Goal: Task Accomplishment & Management: Use online tool/utility

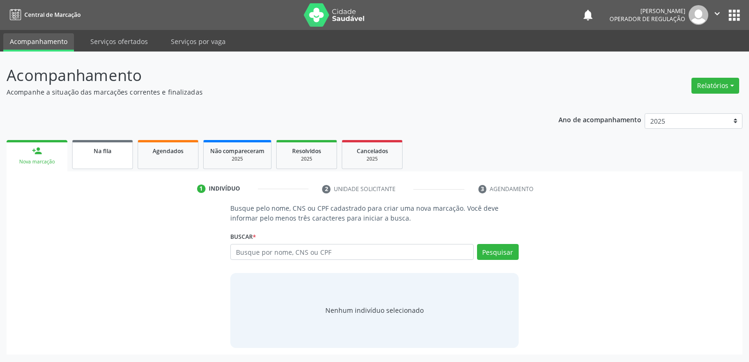
click at [82, 147] on div "Na fila" at bounding box center [102, 151] width 47 height 10
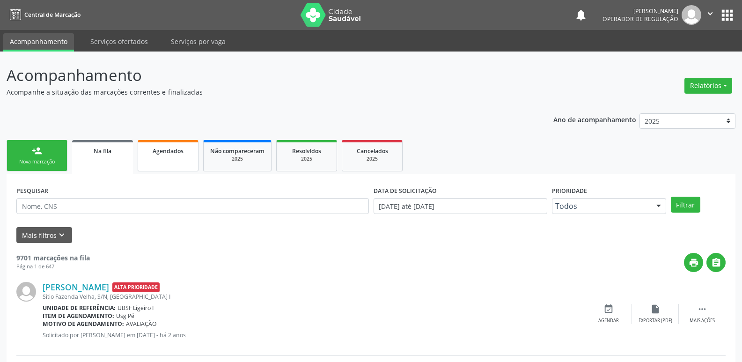
click at [178, 158] on link "Agendados" at bounding box center [168, 155] width 61 height 31
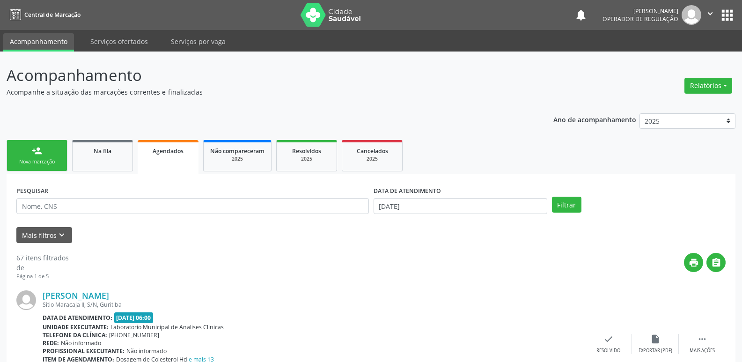
click at [178, 155] on link "Agendados" at bounding box center [168, 157] width 61 height 34
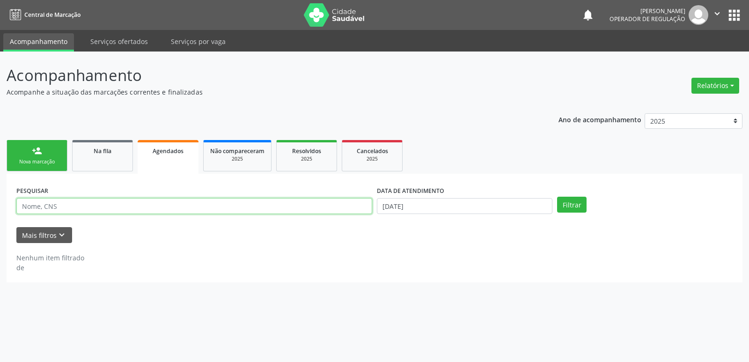
click at [163, 206] on input "text" at bounding box center [194, 206] width 356 height 16
type input "700102936100619"
click at [557, 197] on button "Filtrar" at bounding box center [572, 205] width 30 height 16
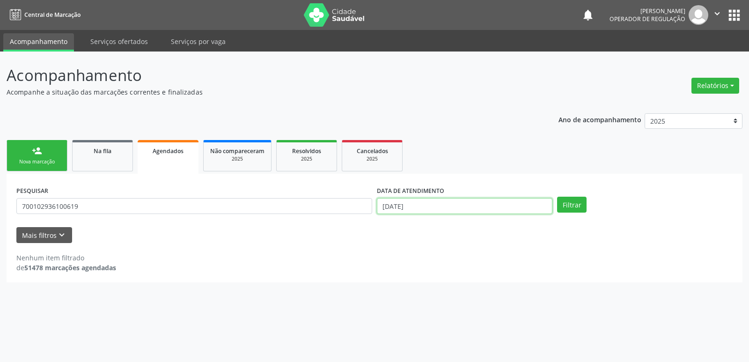
click at [403, 211] on input "[DATE]" at bounding box center [465, 206] width 176 height 16
click at [557, 197] on button "Filtrar" at bounding box center [572, 205] width 30 height 16
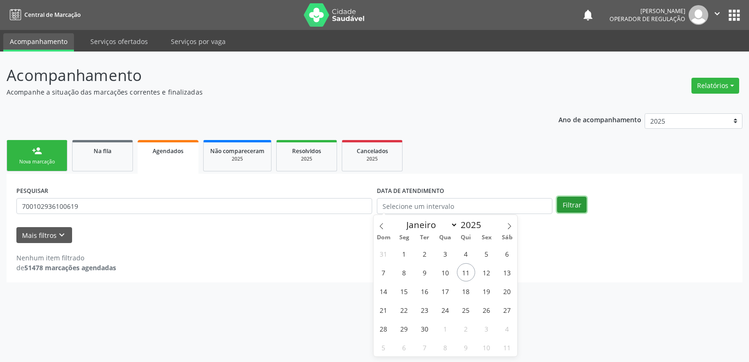
click at [566, 205] on button "Filtrar" at bounding box center [572, 205] width 30 height 16
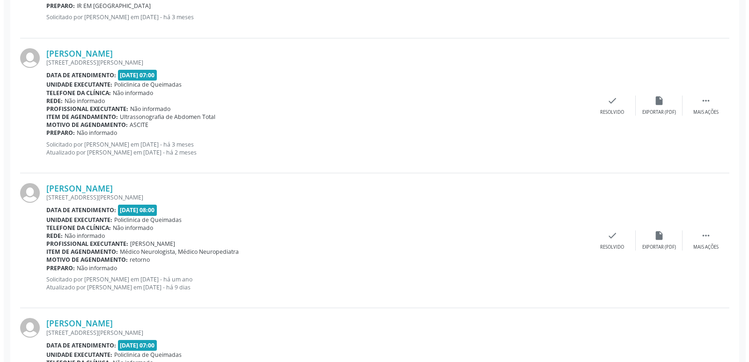
scroll to position [855, 0]
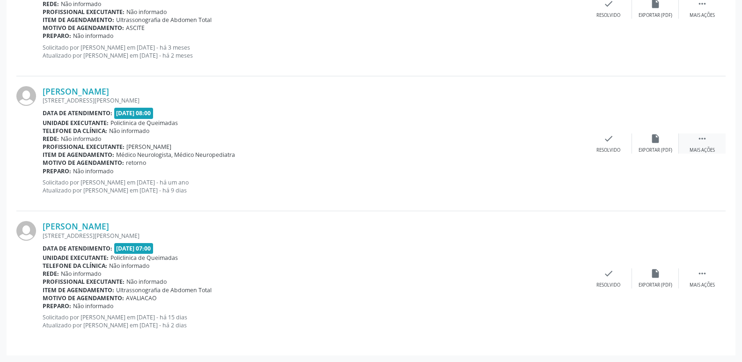
click at [709, 141] on div " Mais ações" at bounding box center [702, 143] width 47 height 20
click at [565, 144] on div "cancel Cancelar" at bounding box center [562, 143] width 47 height 20
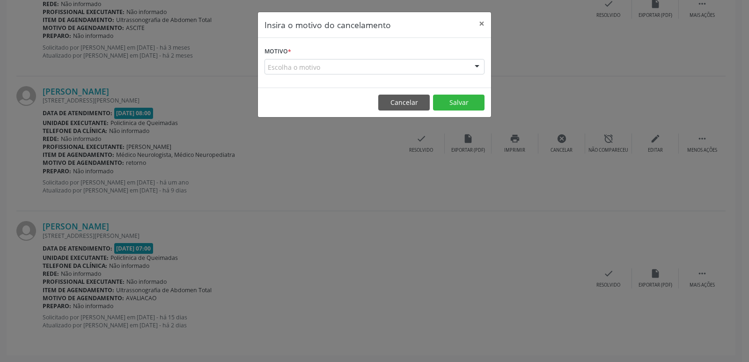
click at [286, 64] on div "Escolha o motivo" at bounding box center [375, 67] width 220 height 16
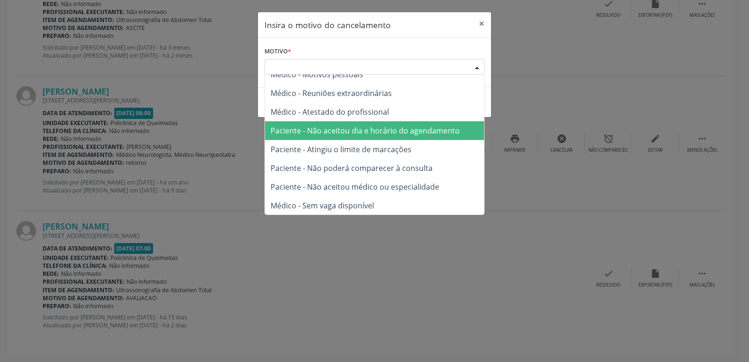
scroll to position [47, 0]
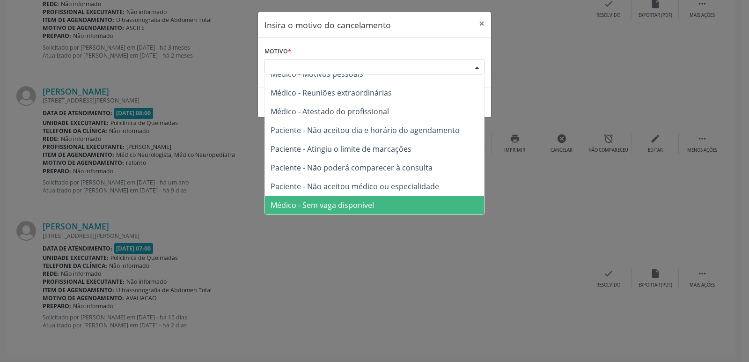
drag, startPoint x: 359, startPoint y: 215, endPoint x: 356, endPoint y: 208, distance: 6.9
click at [356, 210] on span "Médico - Sem vaga disponível" at bounding box center [374, 205] width 219 height 19
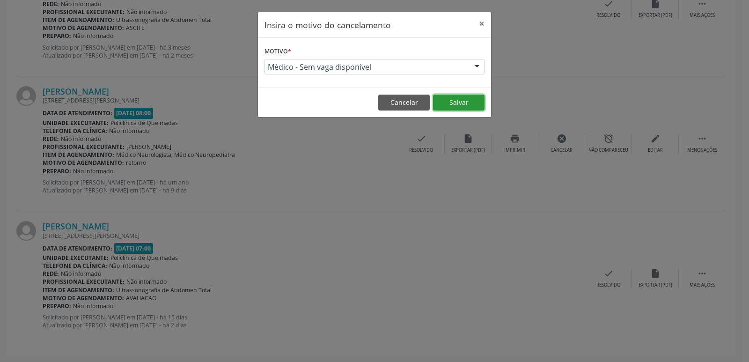
click at [477, 101] on button "Salvar" at bounding box center [459, 103] width 52 height 16
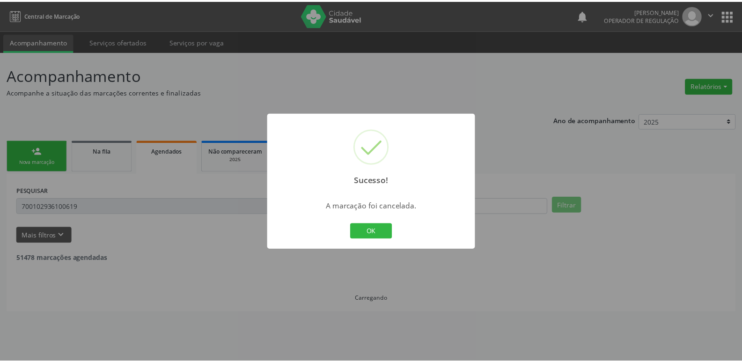
scroll to position [0, 0]
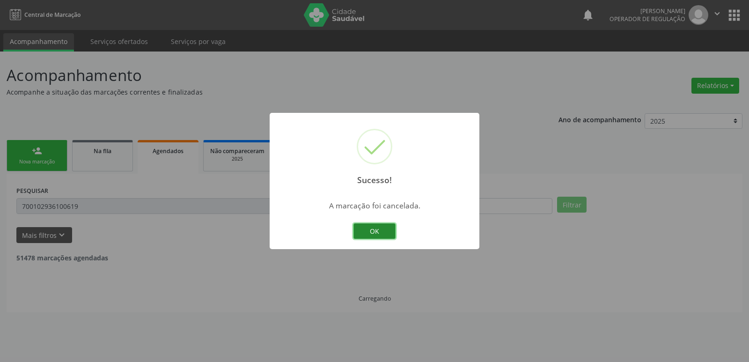
drag, startPoint x: 386, startPoint y: 232, endPoint x: 371, endPoint y: 231, distance: 15.5
click at [384, 231] on button "OK" at bounding box center [375, 231] width 42 height 16
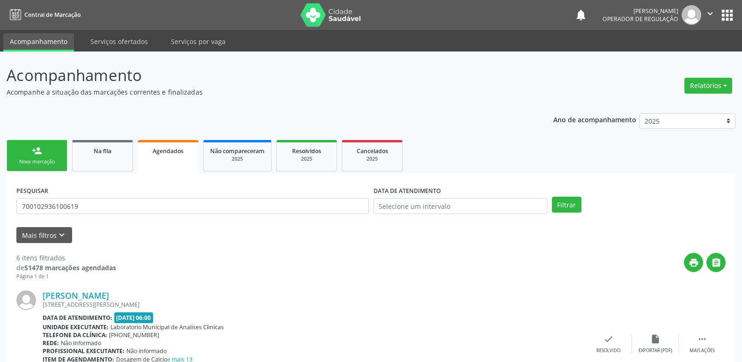
click at [52, 151] on link "person_add Nova marcação" at bounding box center [37, 155] width 61 height 31
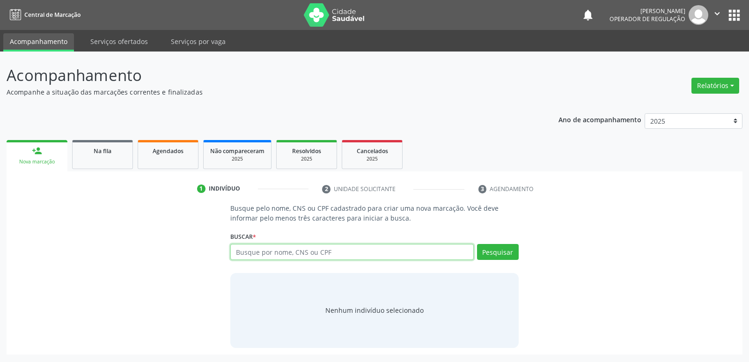
click at [263, 252] on input "text" at bounding box center [351, 252] width 243 height 16
type input "[PERSON_NAME]"
drag, startPoint x: 345, startPoint y: 248, endPoint x: 107, endPoint y: 254, distance: 238.5
click at [107, 254] on div "Busque pelo nome, CNS ou CPF cadastrado para criar uma nova marcação. Você deve…" at bounding box center [374, 275] width 723 height 144
type input "g"
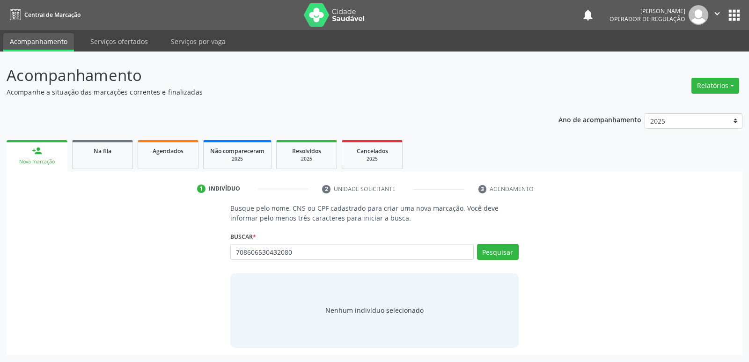
type input "708606530432080"
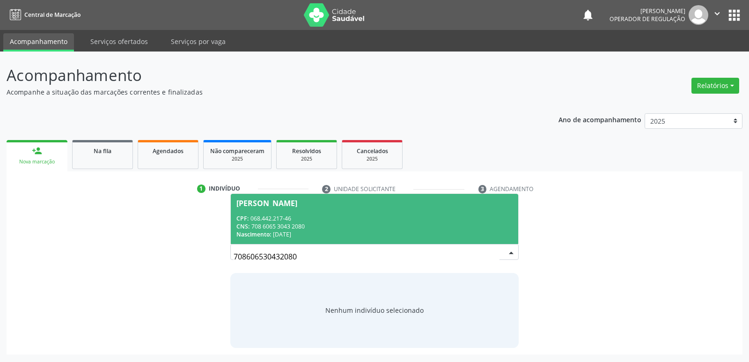
click at [429, 204] on div "[PERSON_NAME]" at bounding box center [375, 203] width 276 height 7
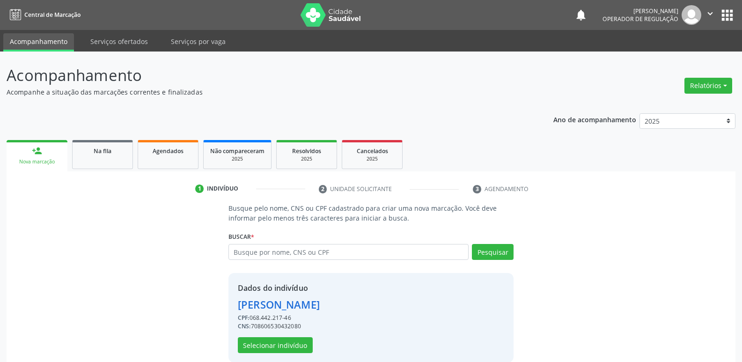
scroll to position [14, 0]
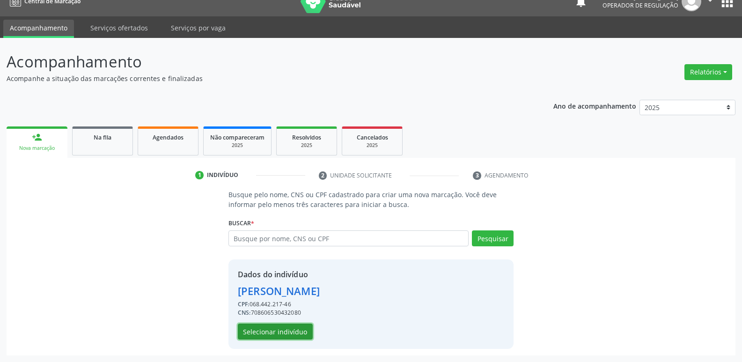
click at [280, 333] on button "Selecionar indivíduo" at bounding box center [275, 332] width 75 height 16
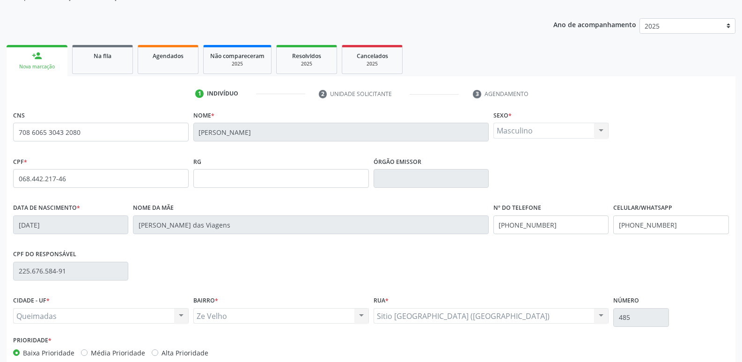
scroll to position [146, 0]
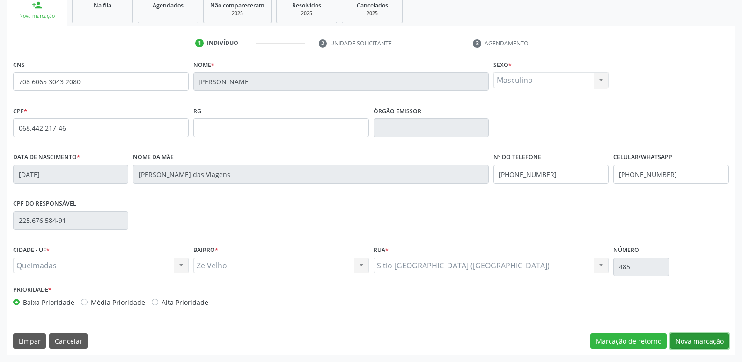
click at [699, 340] on button "Nova marcação" at bounding box center [699, 341] width 59 height 16
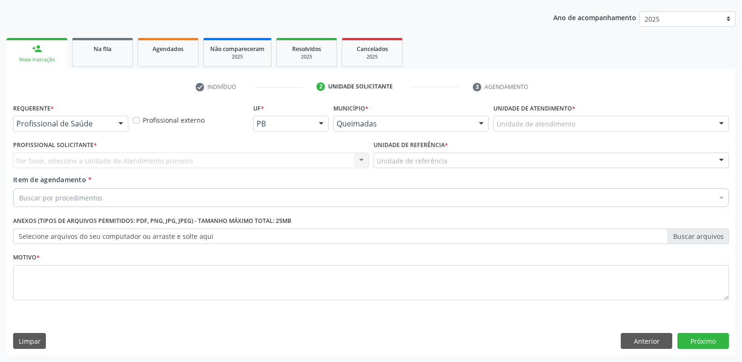
scroll to position [102, 0]
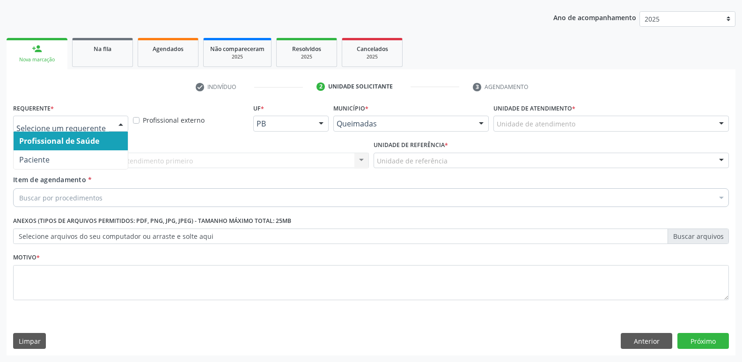
drag, startPoint x: 89, startPoint y: 126, endPoint x: 88, endPoint y: 147, distance: 20.7
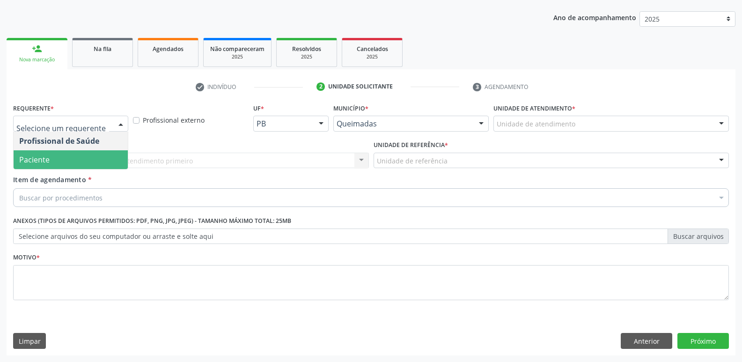
drag, startPoint x: 82, startPoint y: 162, endPoint x: 94, endPoint y: 158, distance: 12.2
click at [81, 162] on span "Paciente" at bounding box center [71, 159] width 114 height 19
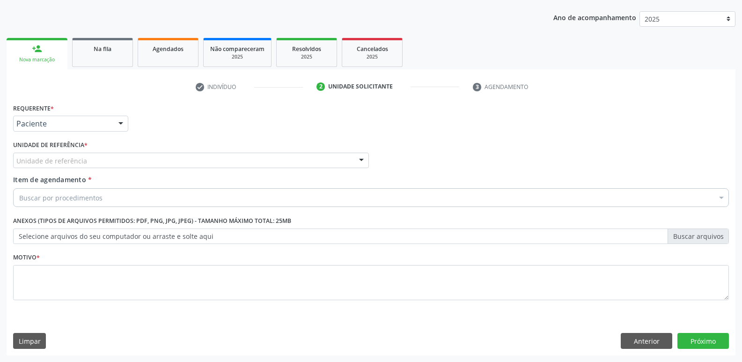
click at [104, 159] on div "Unidade de referência" at bounding box center [191, 161] width 356 height 16
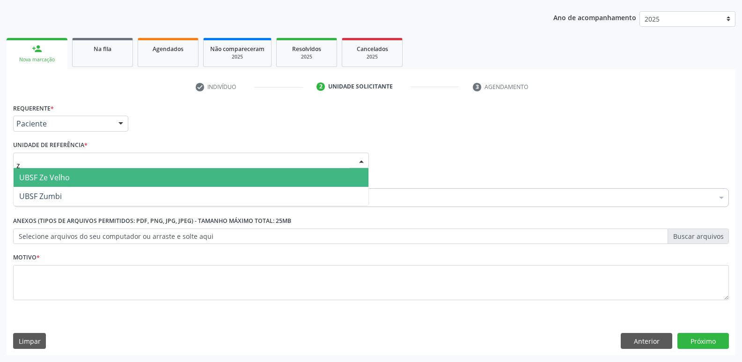
type input "ze"
click at [82, 177] on span "UBSF Ze Velho" at bounding box center [191, 177] width 355 height 19
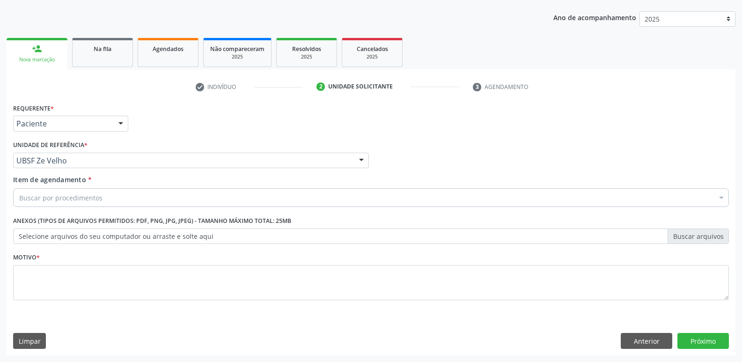
click at [105, 202] on div "Buscar por procedimentos" at bounding box center [371, 197] width 716 height 19
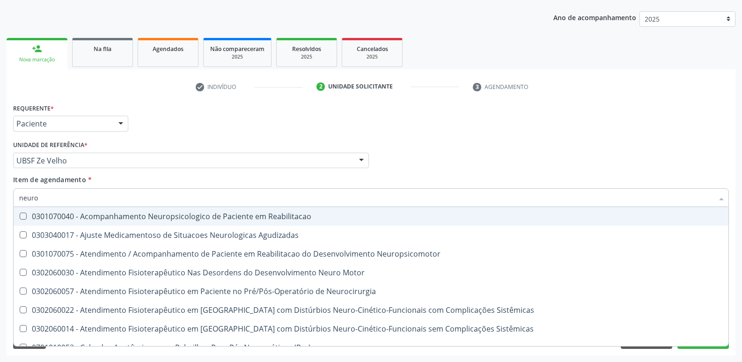
type input "neurop"
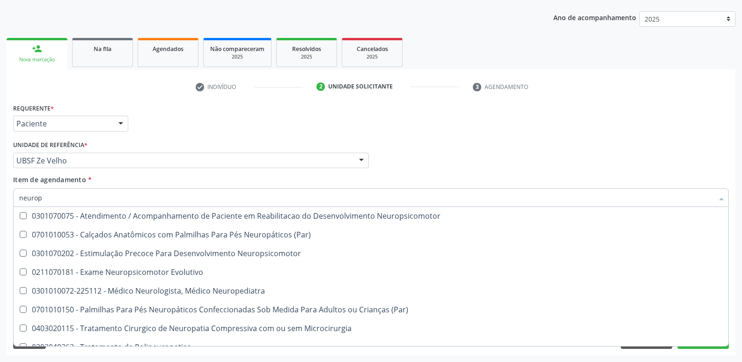
scroll to position [30, 0]
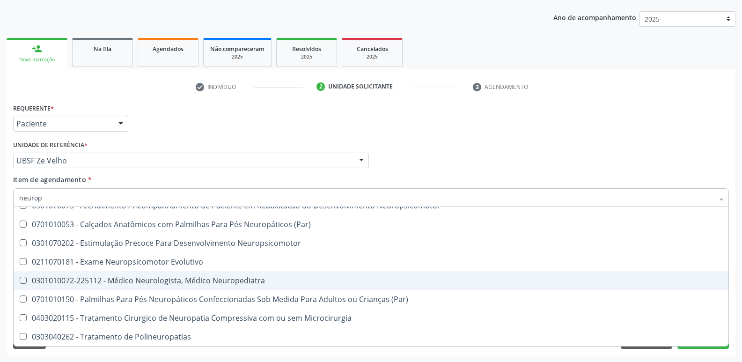
click at [252, 277] on div "0301010072-225112 - Médico Neurologista, Médico Neuropediatra" at bounding box center [371, 280] width 704 height 7
checkbox Neuropediatra "true"
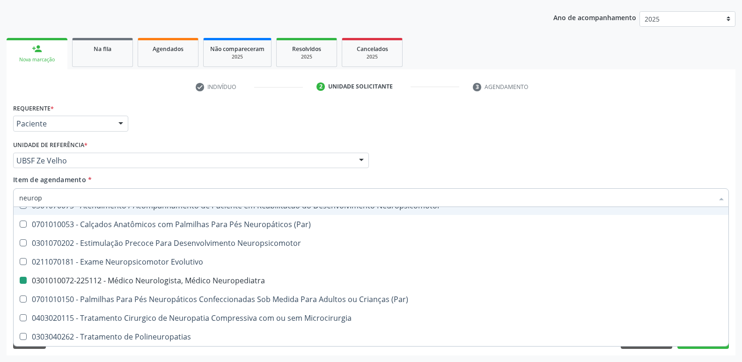
click at [494, 160] on div "Profissional Solicitante Por favor, selecione a Unidade de Atendimento primeiro…" at bounding box center [371, 156] width 721 height 37
checkbox Neuropsicomotor "true"
checkbox Neuropediatra "false"
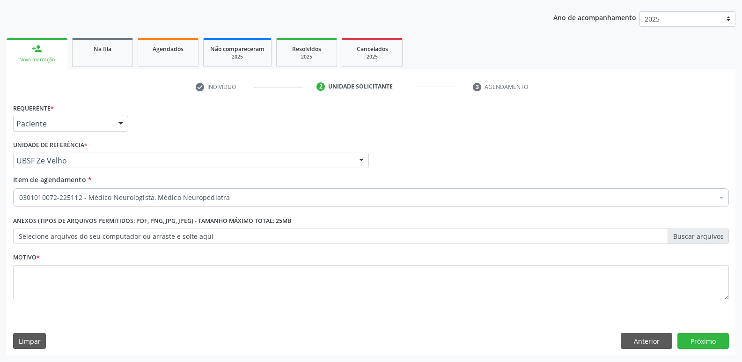
scroll to position [0, 0]
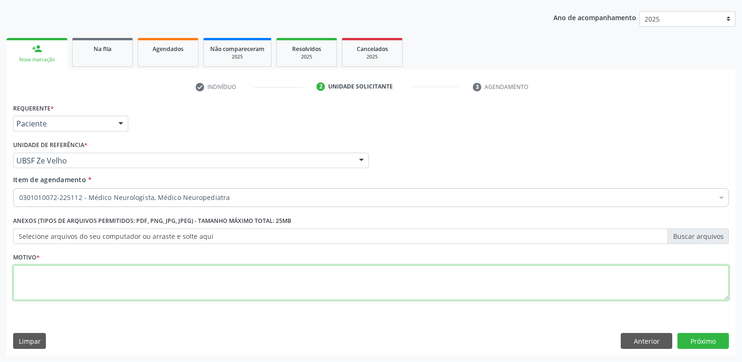
click at [164, 293] on textarea at bounding box center [371, 283] width 716 height 36
paste textarea "1. [PERSON_NAME]- [DATE] 2. [PERSON_NAME]- [DATE] 3. [PERSON_NAME]- [DATE] 4. […"
type textarea "1. [PERSON_NAME]- [DATE] 2. [PERSON_NAME]- [DATE] 3. [PERSON_NAME]- [DATE] 4. […"
drag, startPoint x: 39, startPoint y: 290, endPoint x: 0, endPoint y: 217, distance: 82.8
click at [0, 217] on div "Acompanhamento Acompanhe a situação das marcações correntes e finalizadas Relat…" at bounding box center [371, 155] width 742 height 413
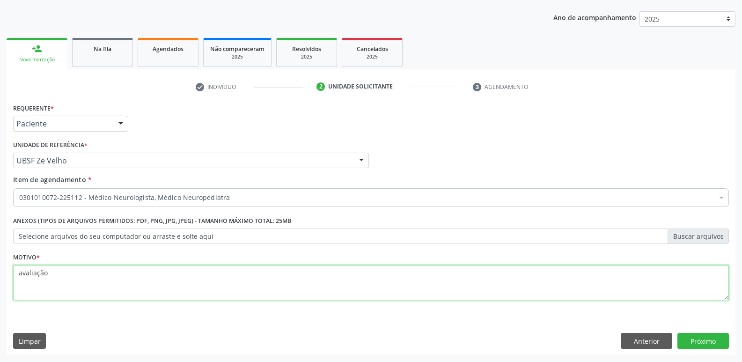
drag, startPoint x: 62, startPoint y: 282, endPoint x: 0, endPoint y: 278, distance: 62.4
click at [0, 278] on div "Acompanhamento Acompanhe a situação das marcações correntes e finalizadas Relat…" at bounding box center [371, 155] width 742 height 413
drag, startPoint x: 59, startPoint y: 269, endPoint x: 0, endPoint y: 270, distance: 59.5
click at [0, 270] on div "Acompanhamento Acompanhe a situação das marcações correntes e finalizadas Relat…" at bounding box center [371, 155] width 742 height 413
type textarea "avaliação"
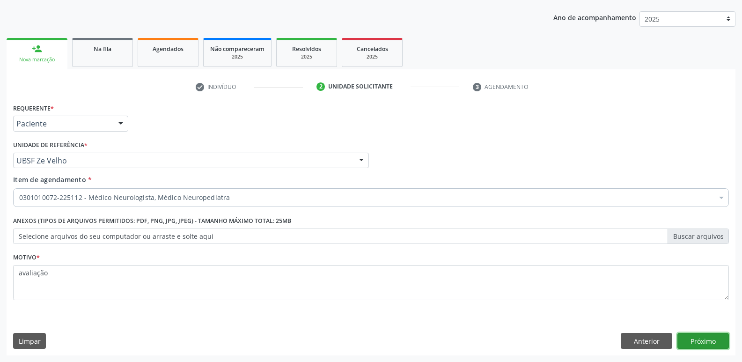
click at [700, 339] on button "Próximo" at bounding box center [704, 341] width 52 height 16
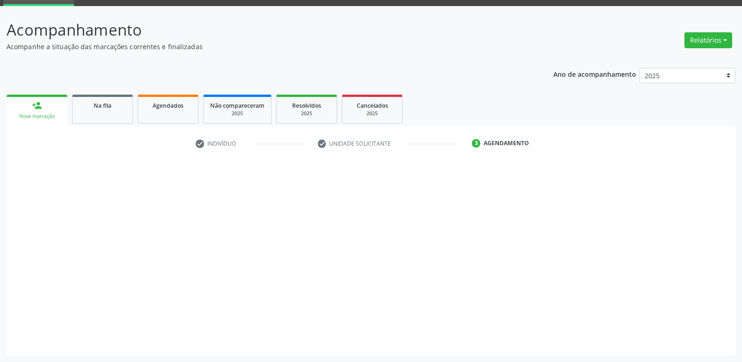
scroll to position [45, 0]
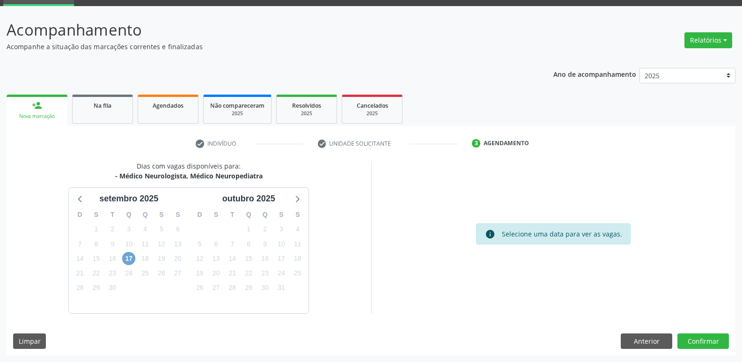
click at [132, 258] on span "17" at bounding box center [128, 258] width 13 height 13
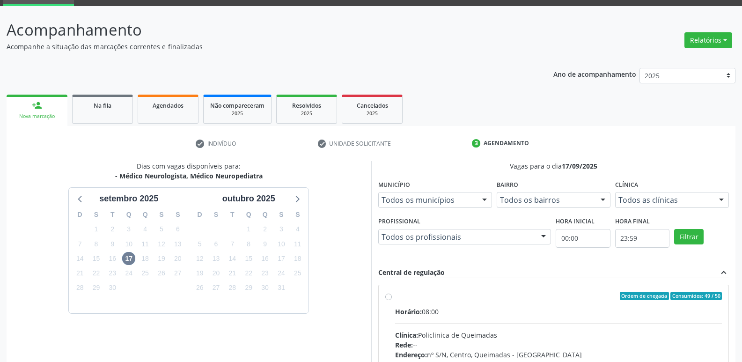
drag, startPoint x: 658, startPoint y: 315, endPoint x: 692, endPoint y: 251, distance: 72.5
click at [666, 312] on div "Horário: 08:00" at bounding box center [558, 312] width 327 height 10
click at [392, 300] on input "Ordem de chegada Consumidos: 49 / 50 Horário: 08:00 Clínica: Policlinica de Que…" at bounding box center [388, 296] width 7 height 8
radio input "true"
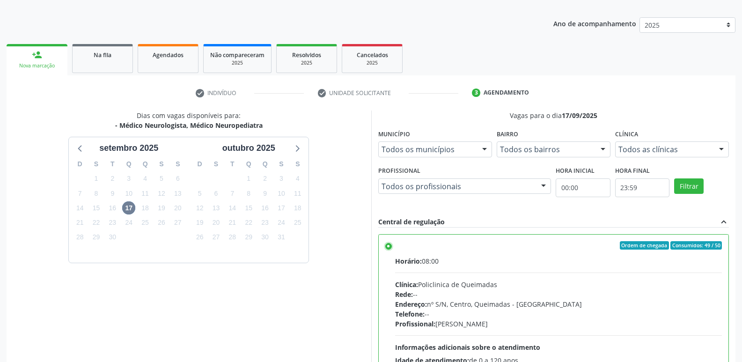
scroll to position [198, 0]
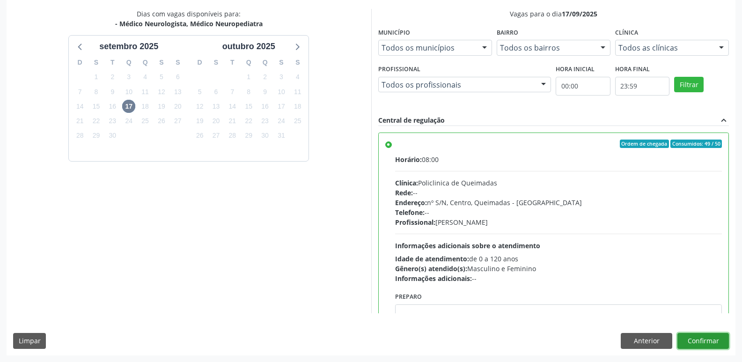
click at [693, 342] on button "Confirmar" at bounding box center [704, 341] width 52 height 16
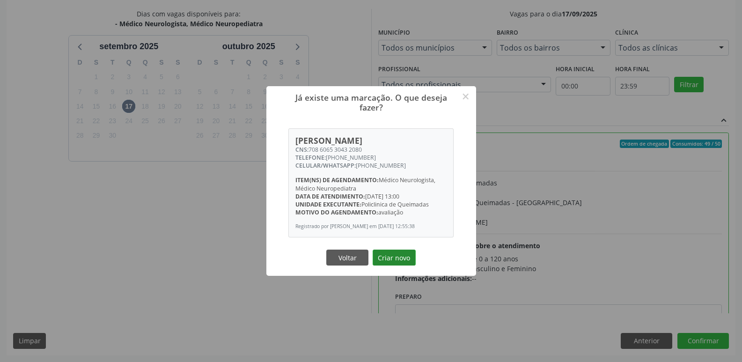
click at [396, 258] on button "Criar novo" at bounding box center [394, 258] width 43 height 16
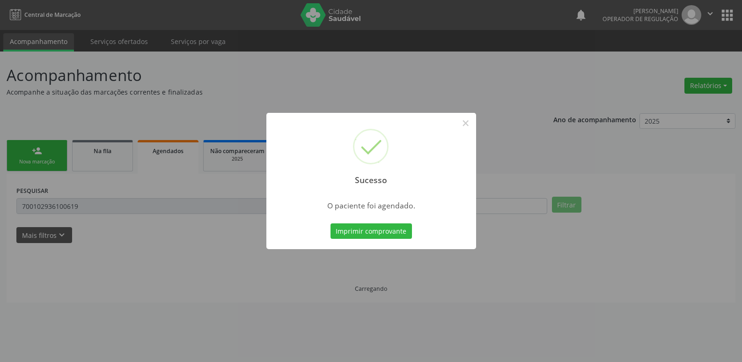
scroll to position [0, 0]
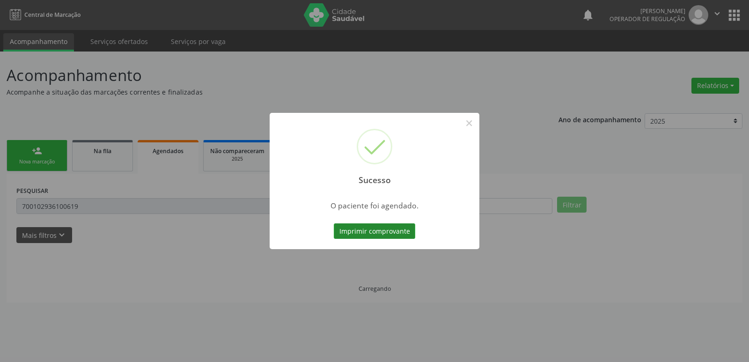
click at [384, 230] on button "Imprimir comprovante" at bounding box center [374, 231] width 81 height 16
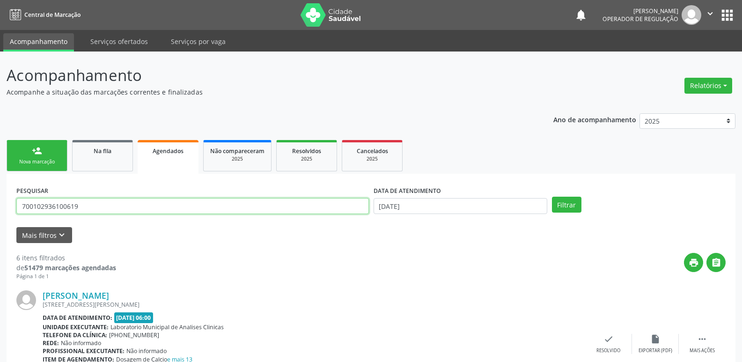
drag, startPoint x: 117, startPoint y: 212, endPoint x: 0, endPoint y: 216, distance: 116.7
type input "708606530432080"
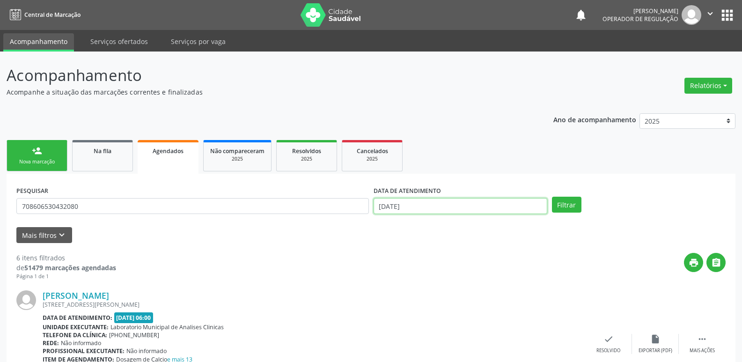
click at [420, 200] on input "[DATE]" at bounding box center [461, 206] width 174 height 16
click at [552, 197] on button "Filtrar" at bounding box center [567, 205] width 30 height 16
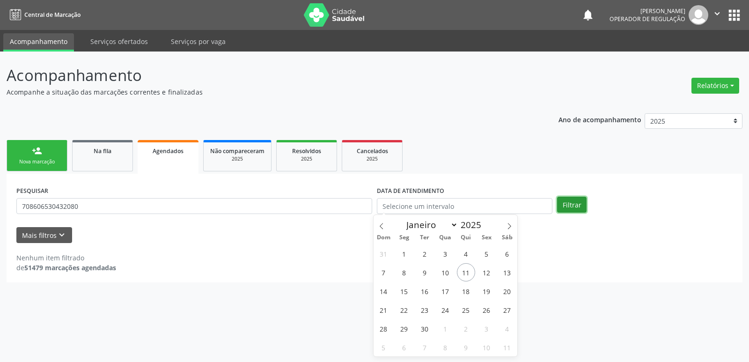
click at [574, 204] on button "Filtrar" at bounding box center [572, 205] width 30 height 16
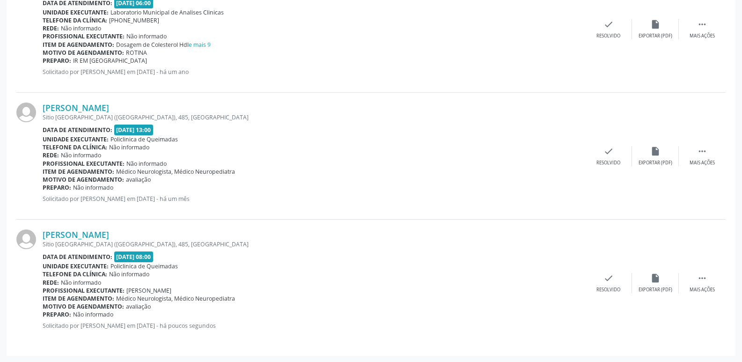
scroll to position [442, 0]
